Goal: Check status: Check status

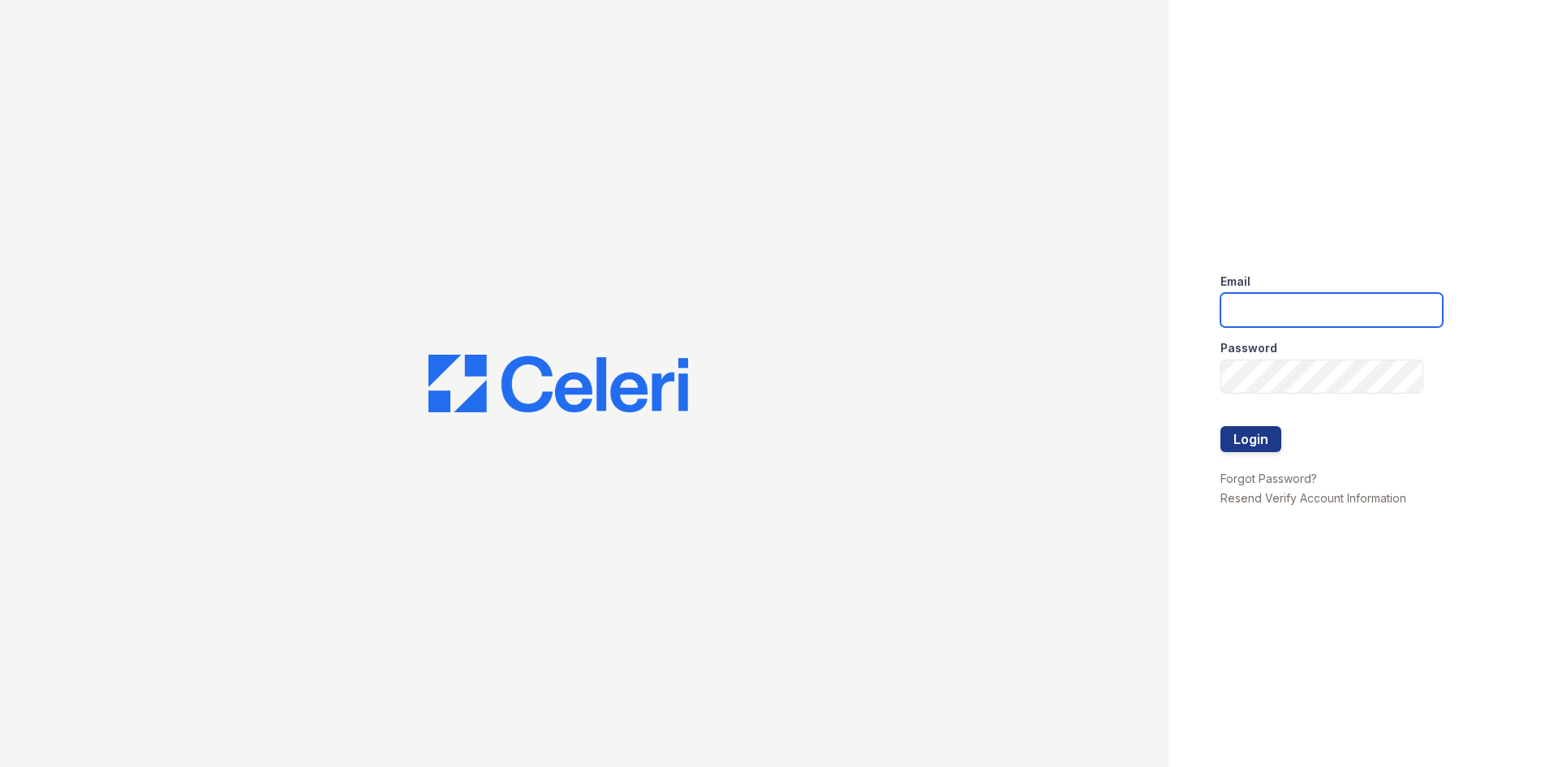
click at [1265, 299] on input "email" at bounding box center [1331, 310] width 222 height 34
type input "acarrillo@trinity-pm.com"
click at [1212, 389] on div "Email acarrillo@trinity-pm.com Password Login Forgot Password? Resend Verify Ac…" at bounding box center [1362, 383] width 389 height 767
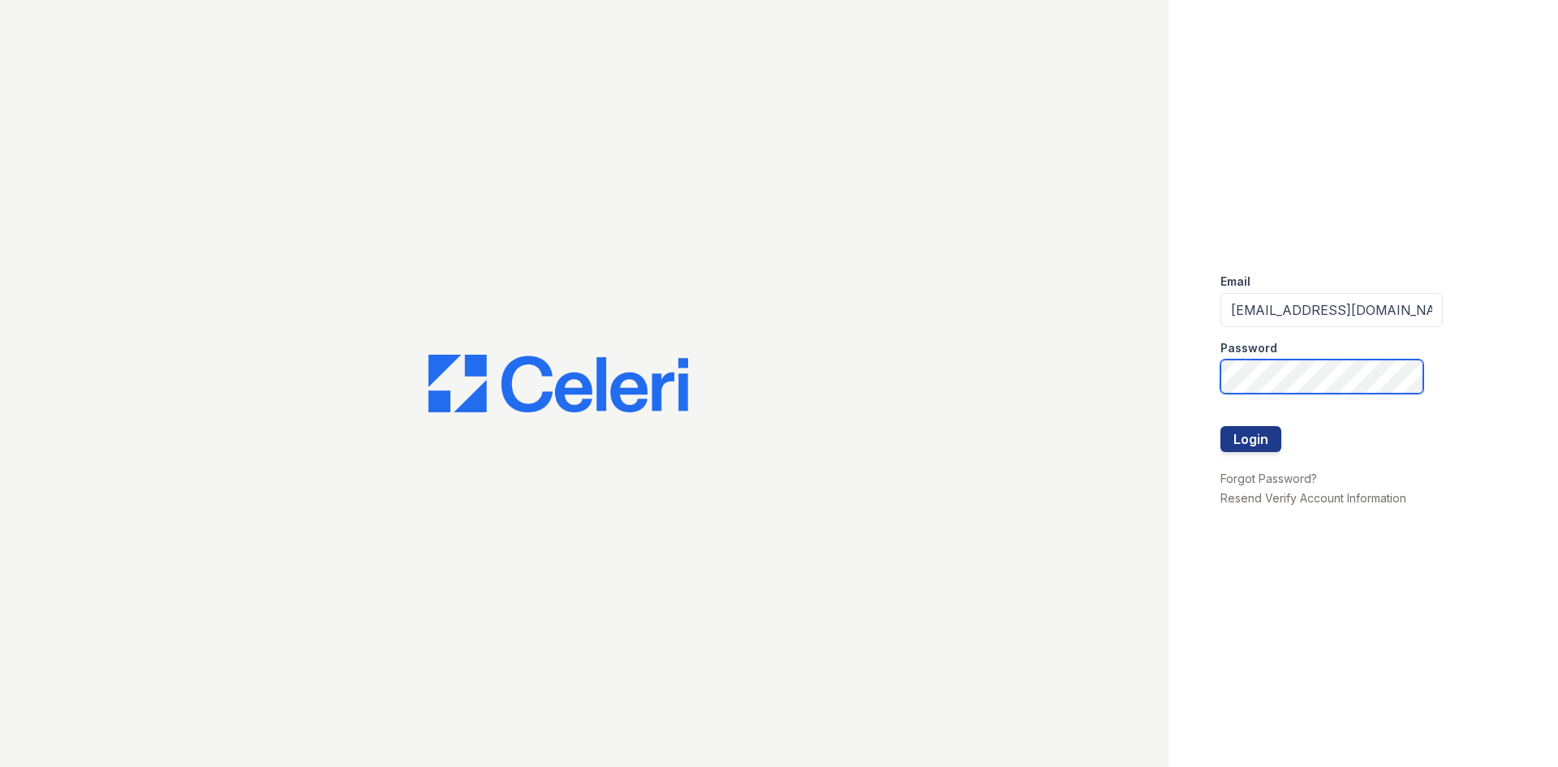
click at [1220, 426] on button "Login" at bounding box center [1250, 439] width 61 height 26
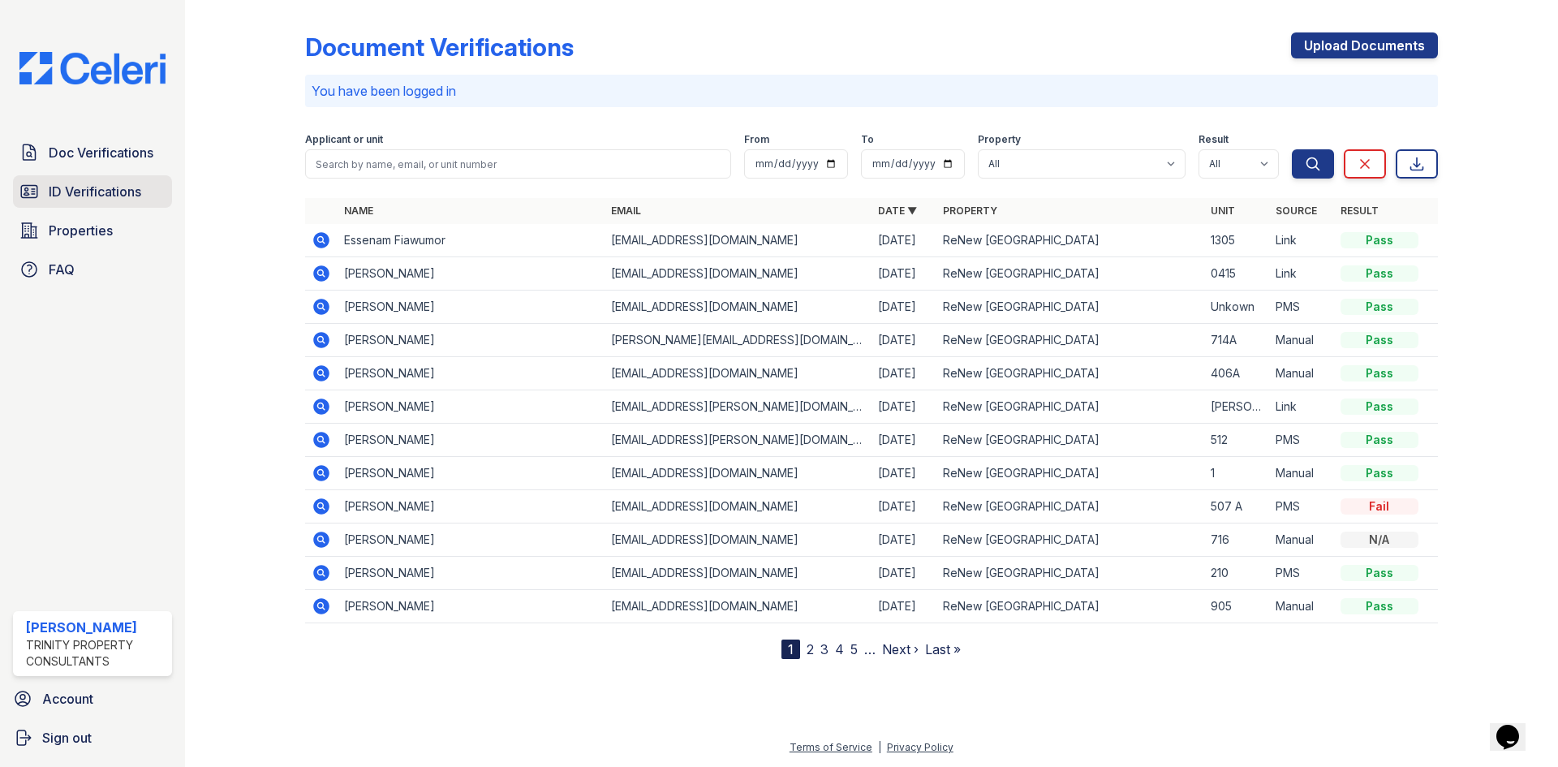
click at [124, 191] on span "ID Verifications" at bounding box center [95, 191] width 92 height 19
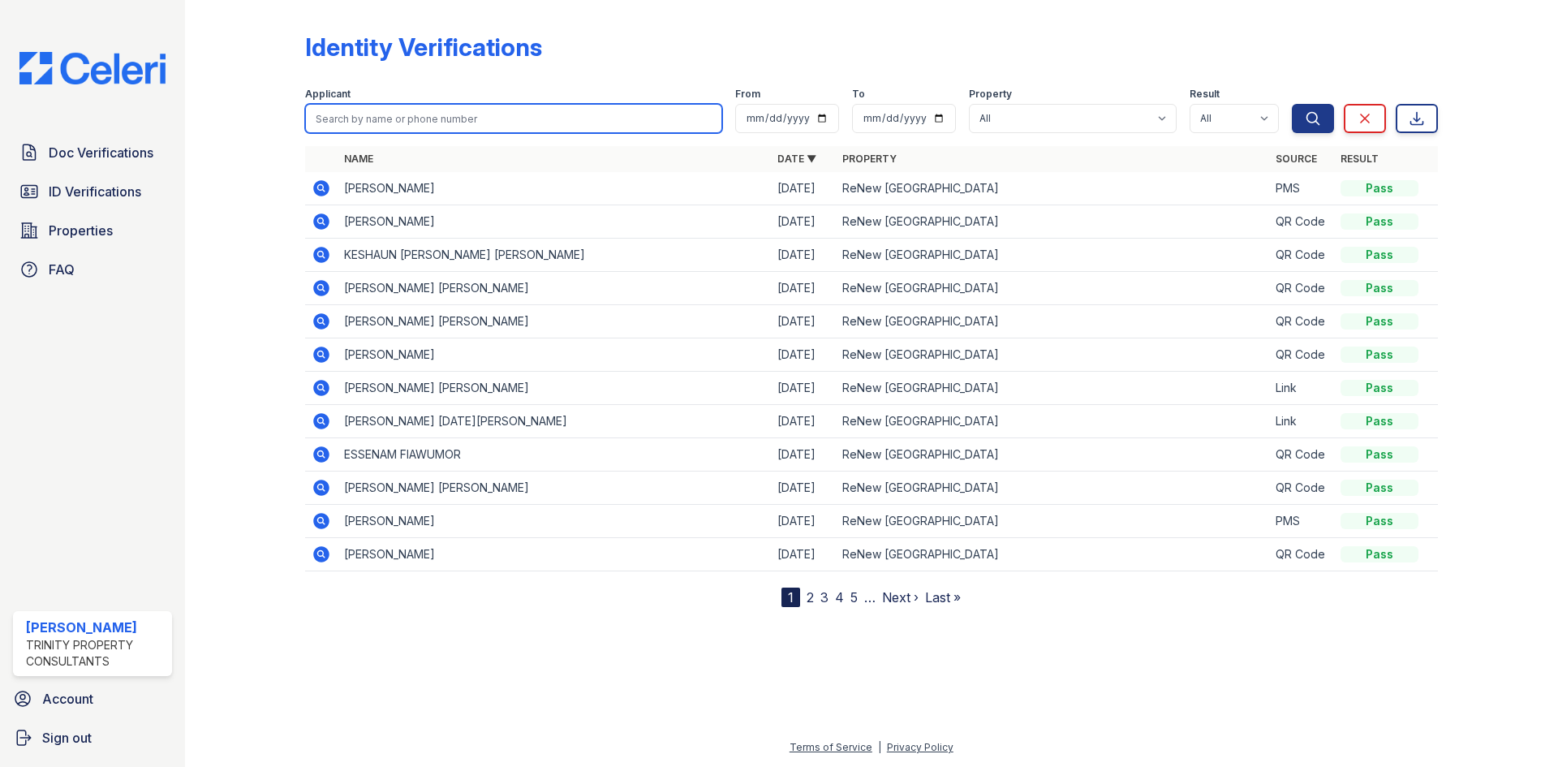
click at [407, 123] on input "search" at bounding box center [513, 118] width 417 height 29
type input "Mariuska"
click at [1292, 104] on button "Search" at bounding box center [1313, 118] width 42 height 29
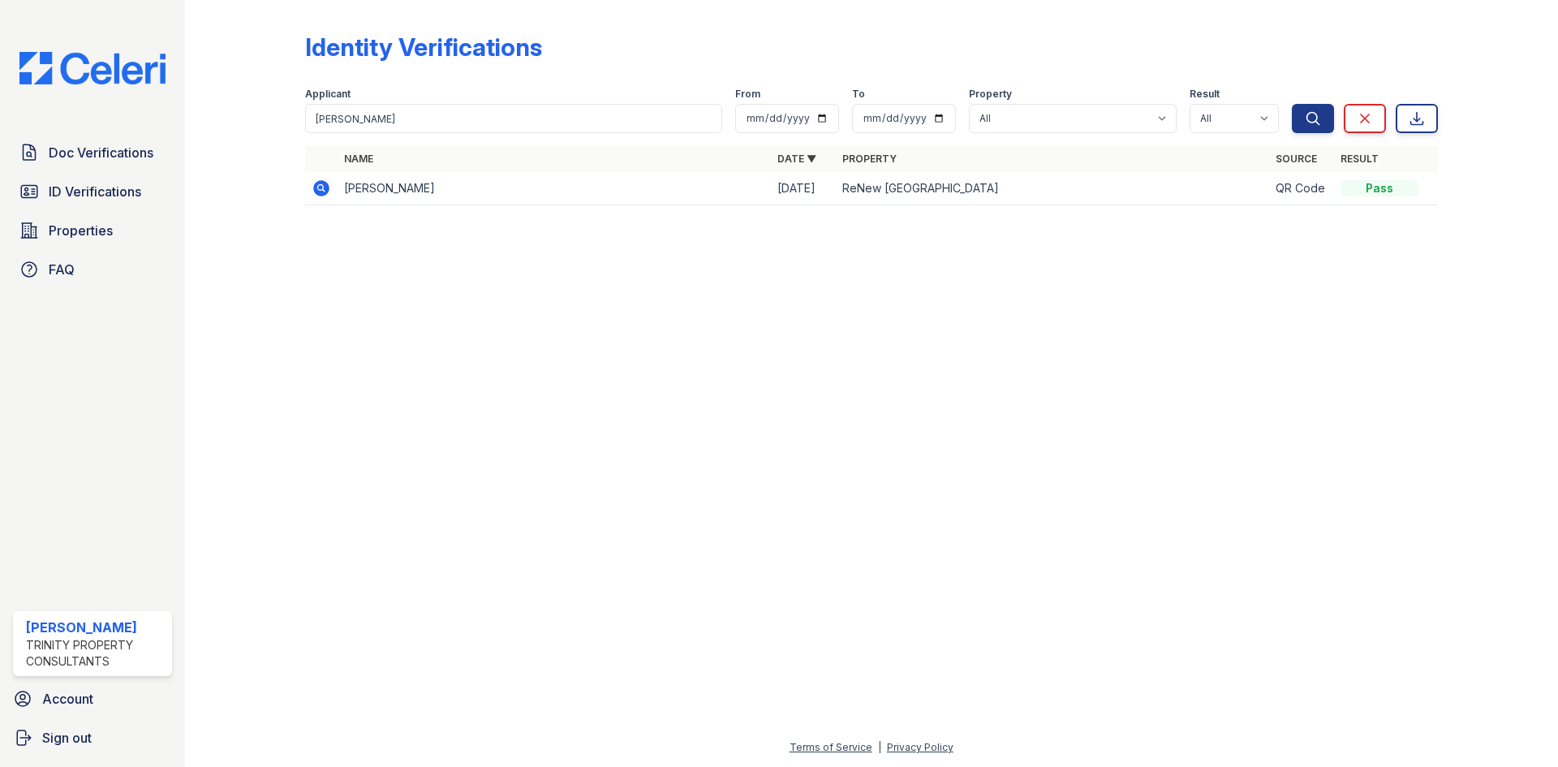
click at [324, 190] on icon at bounding box center [321, 188] width 16 height 16
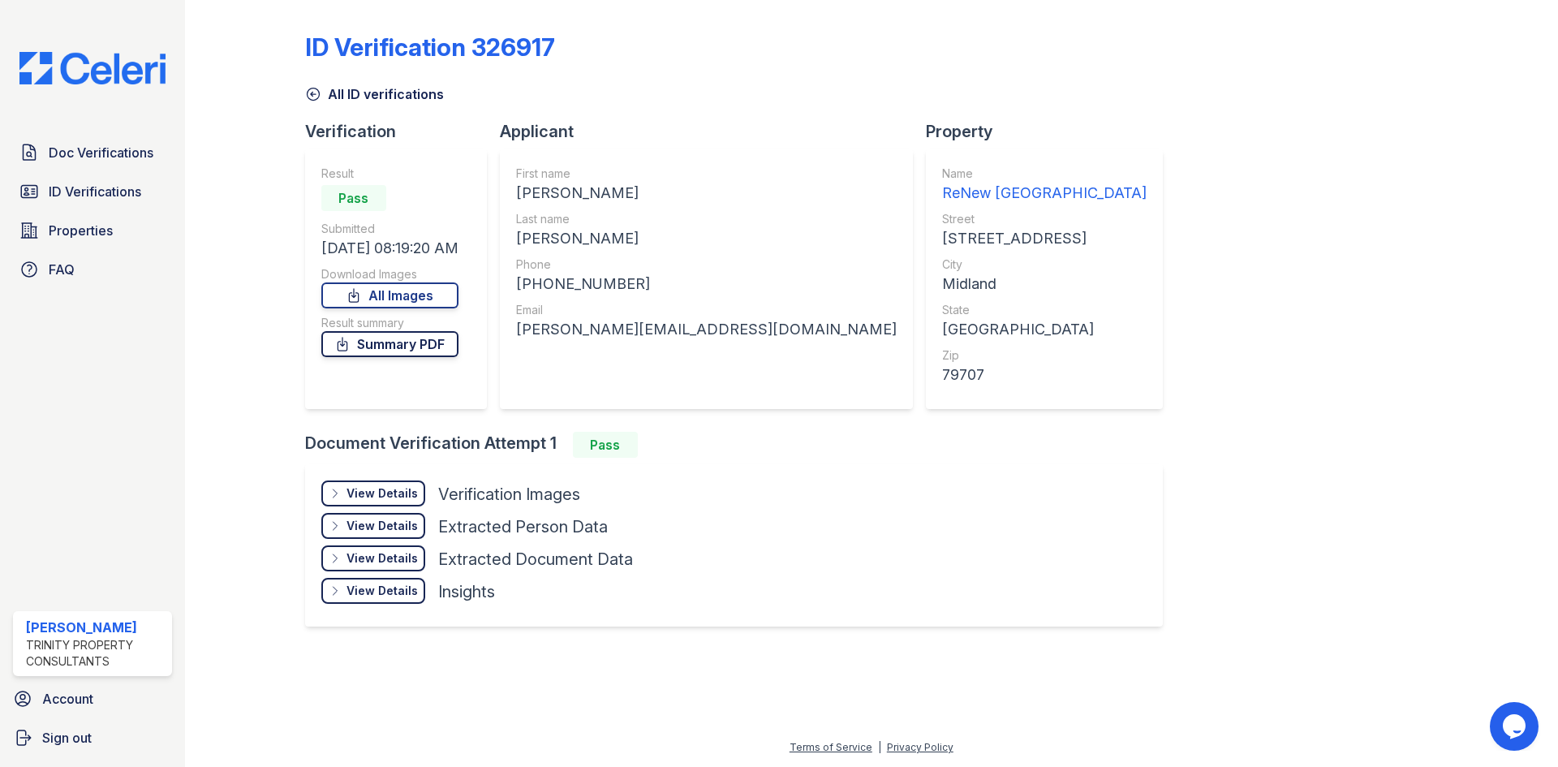
click at [420, 346] on link "Summary PDF" at bounding box center [389, 344] width 137 height 26
click at [396, 495] on div "View Details" at bounding box center [381, 493] width 71 height 16
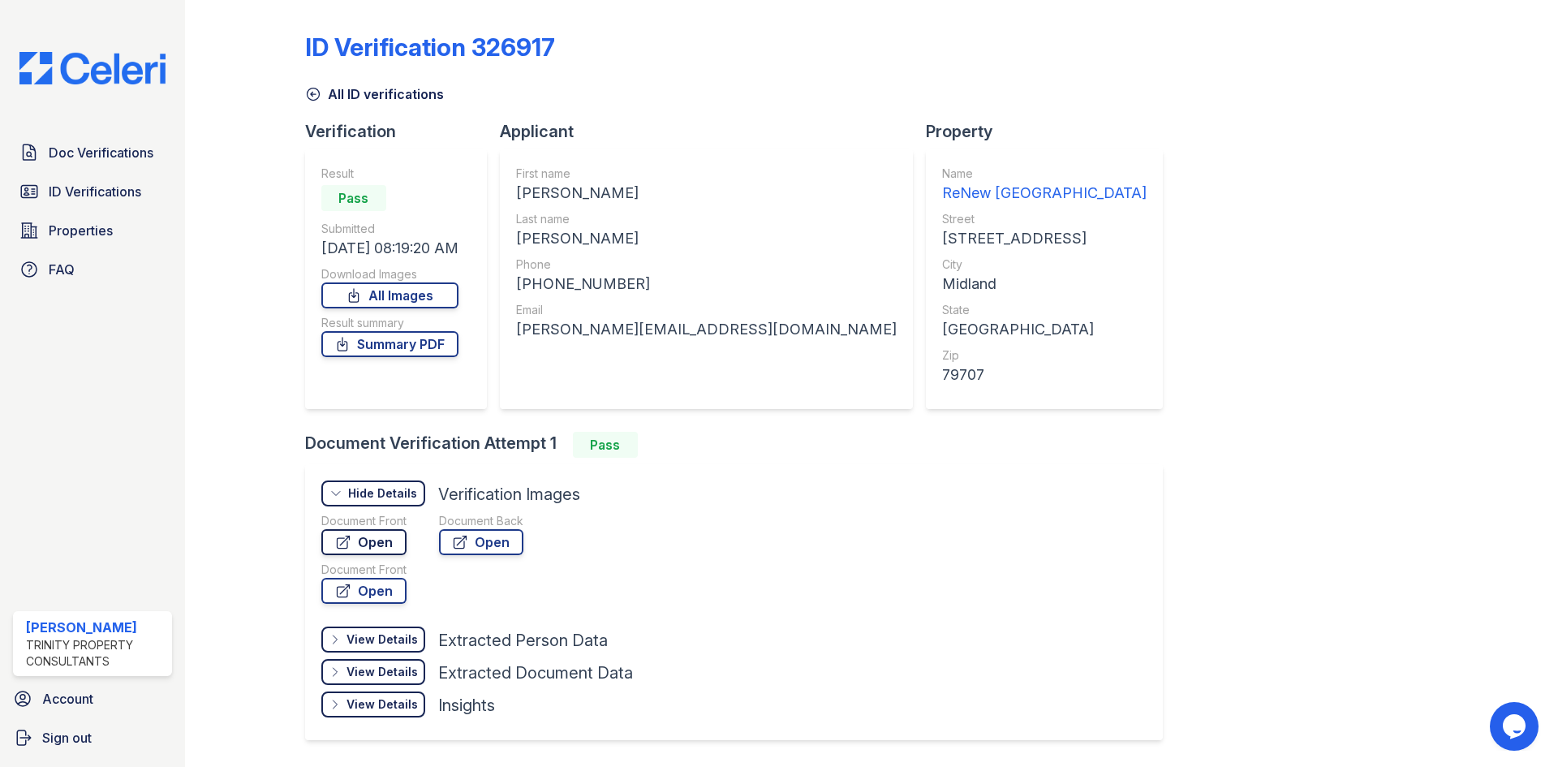
click at [385, 551] on link "Open" at bounding box center [363, 542] width 85 height 26
